Goal: Task Accomplishment & Management: Use online tool/utility

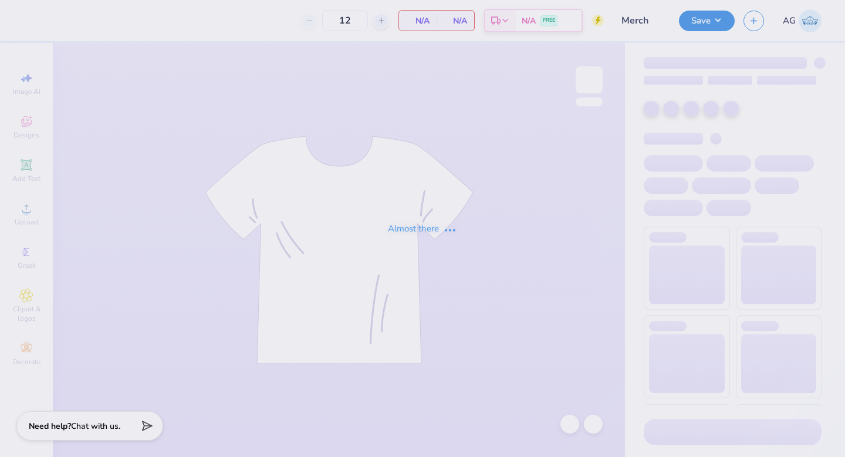
type input "Merch"
type input "100"
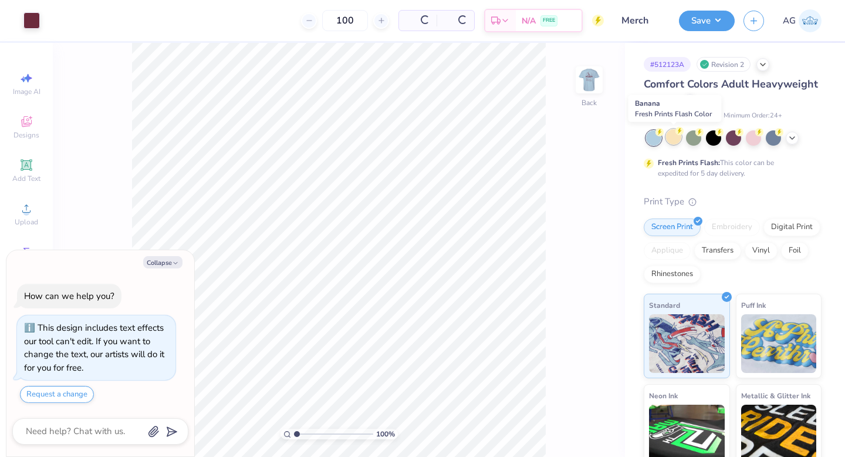
click at [677, 134] on icon at bounding box center [680, 131] width 8 height 8
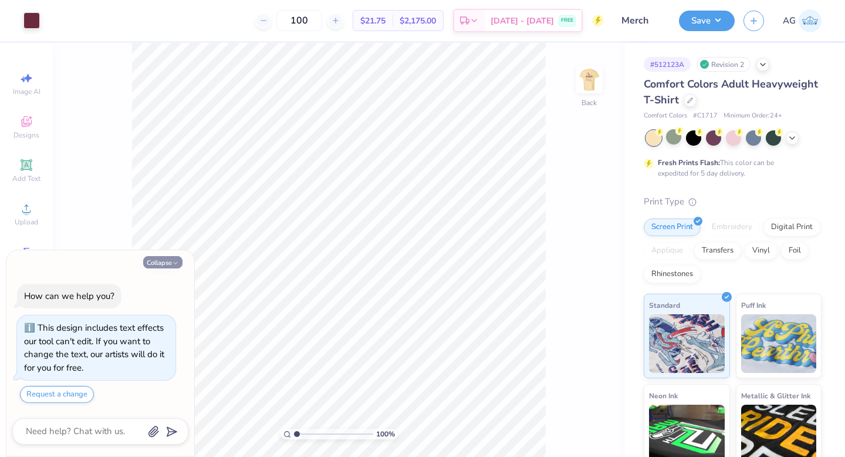
click at [173, 259] on icon "button" at bounding box center [175, 262] width 7 height 7
type textarea "x"
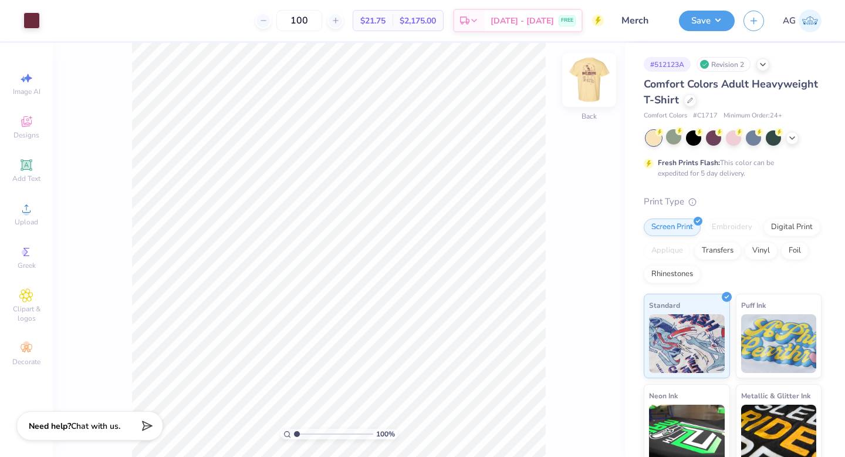
click at [590, 83] on img at bounding box center [589, 79] width 47 height 47
click at [590, 83] on img at bounding box center [589, 79] width 23 height 23
click at [709, 18] on button "Save" at bounding box center [707, 19] width 56 height 21
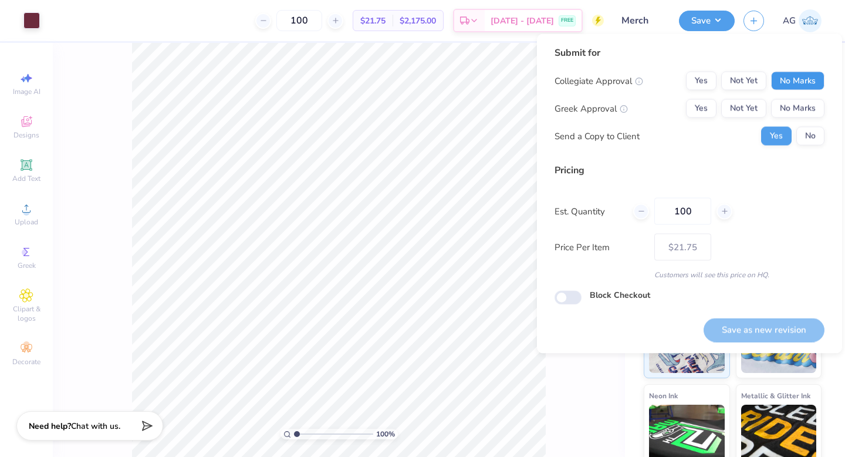
click at [800, 77] on button "No Marks" at bounding box center [797, 81] width 53 height 19
click at [696, 116] on button "Yes" at bounding box center [701, 108] width 31 height 19
click at [810, 137] on button "No" at bounding box center [810, 136] width 28 height 19
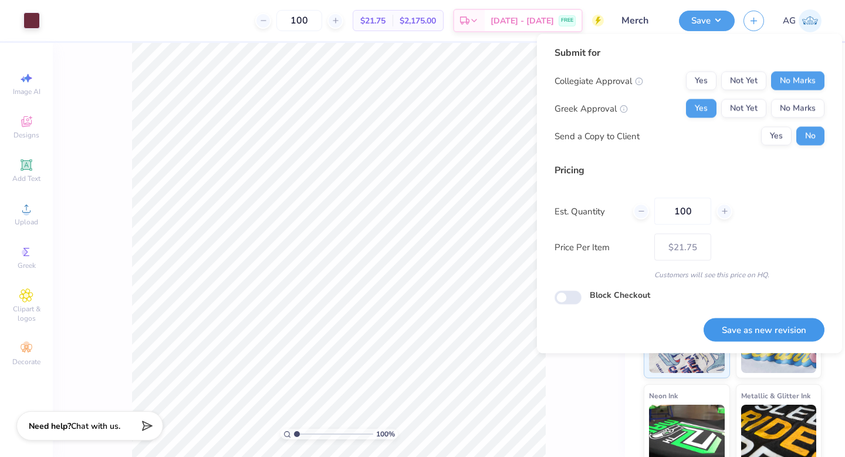
click at [762, 326] on button "Save as new revision" at bounding box center [764, 330] width 121 height 24
type input "$21.75"
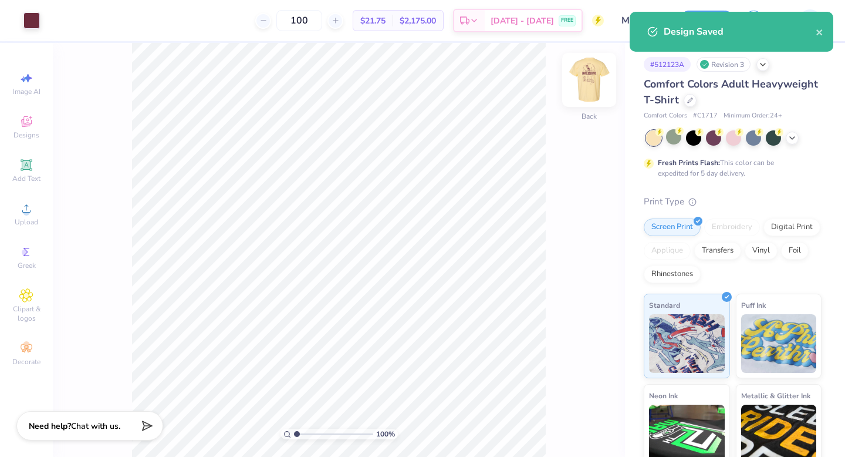
click at [586, 86] on img at bounding box center [589, 79] width 47 height 47
